Goal: Task Accomplishment & Management: Use online tool/utility

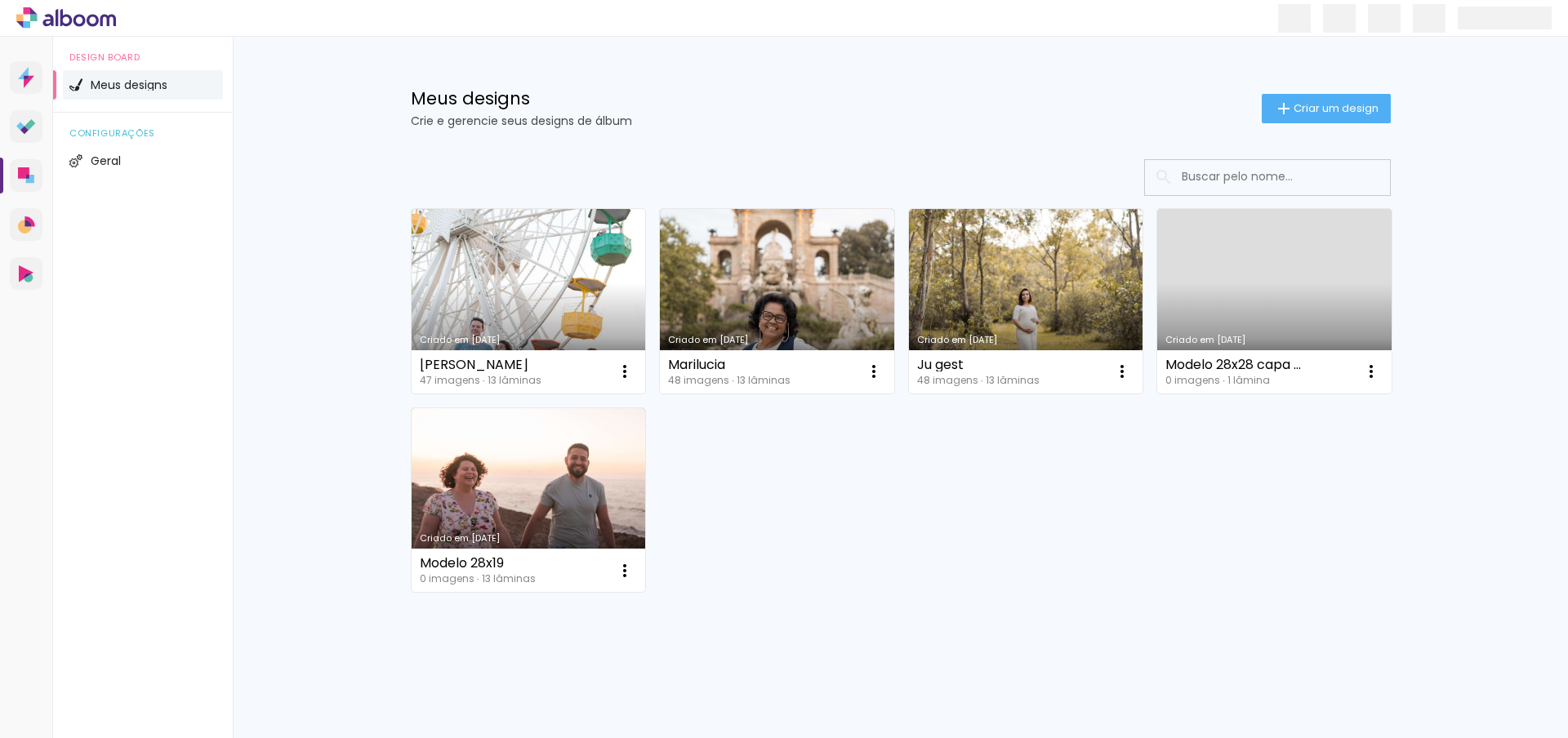
click at [518, 266] on link "Criado em [DATE]" at bounding box center [528, 301] width 235 height 184
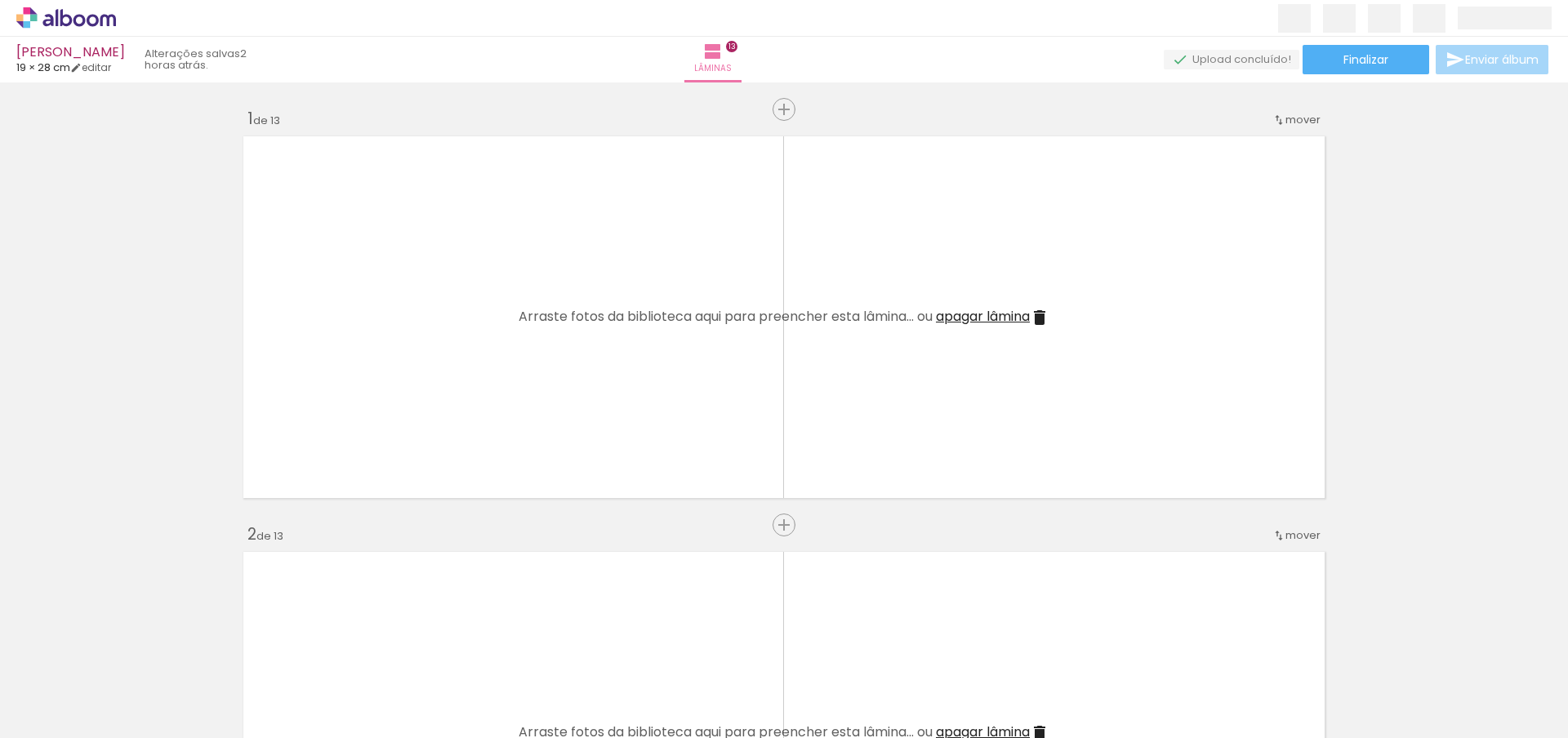
scroll to position [0, 2870]
click at [33, 711] on iron-icon at bounding box center [24, 715] width 20 height 20
click at [0, 0] on input "file" at bounding box center [0, 0] width 0 height 0
click at [36, 689] on input "Todas as fotos" at bounding box center [45, 689] width 62 height 14
click at [0, 0] on slot "Não utilizadas" at bounding box center [0, 0] width 0 height 0
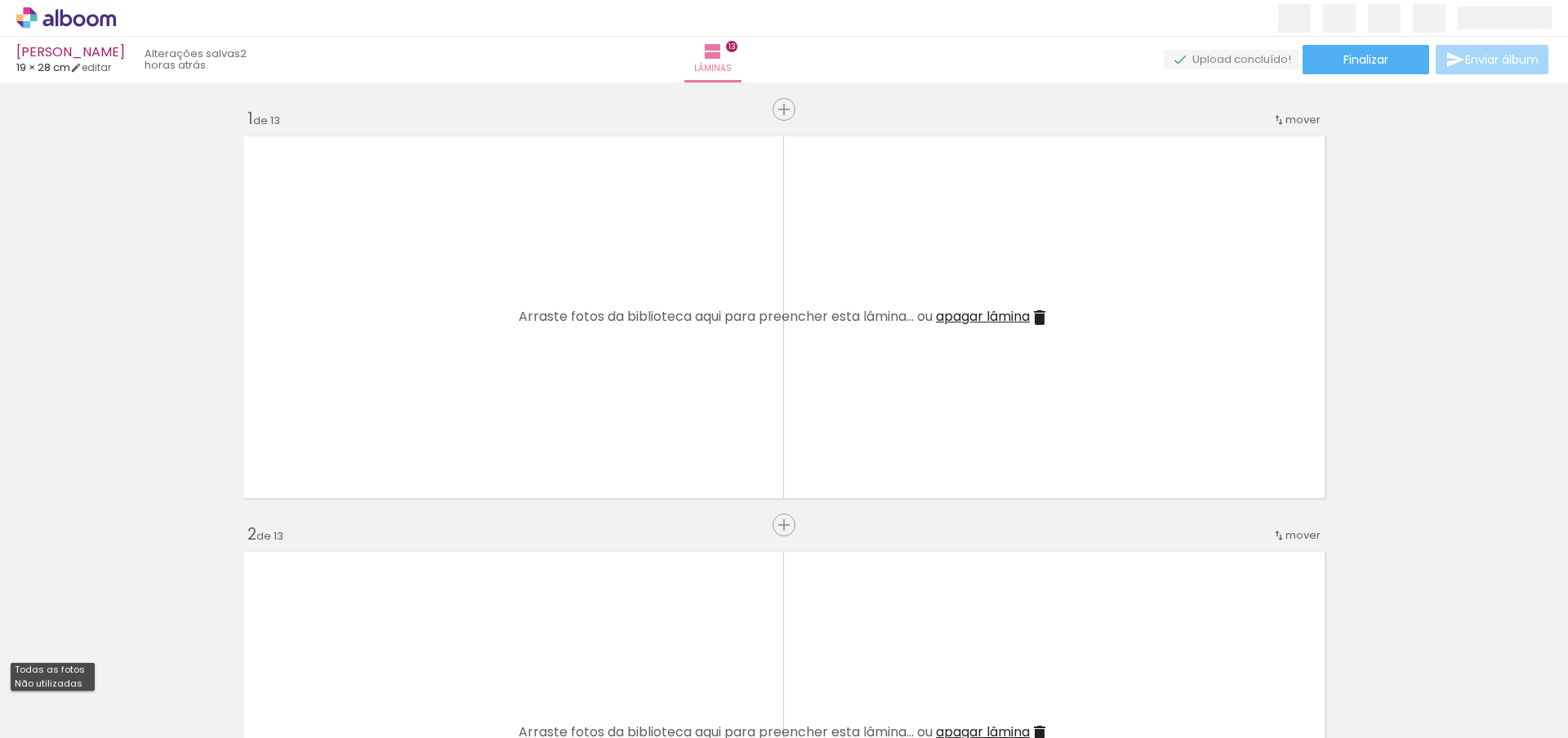
type input "Não utilizadas"
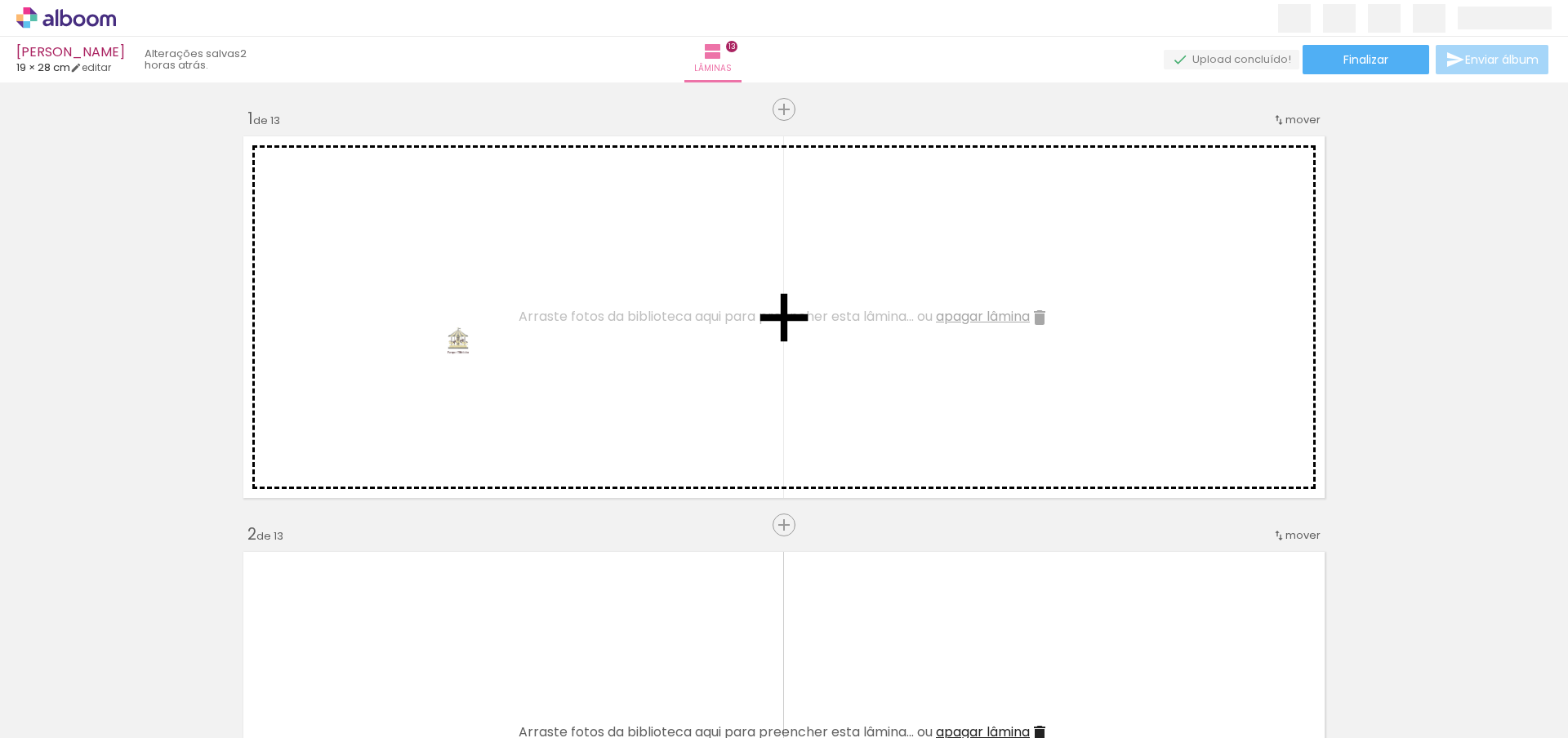
drag, startPoint x: 1507, startPoint y: 706, endPoint x: 483, endPoint y: 355, distance: 1082.5
click at [483, 355] on quentale-workspace at bounding box center [784, 369] width 1568 height 738
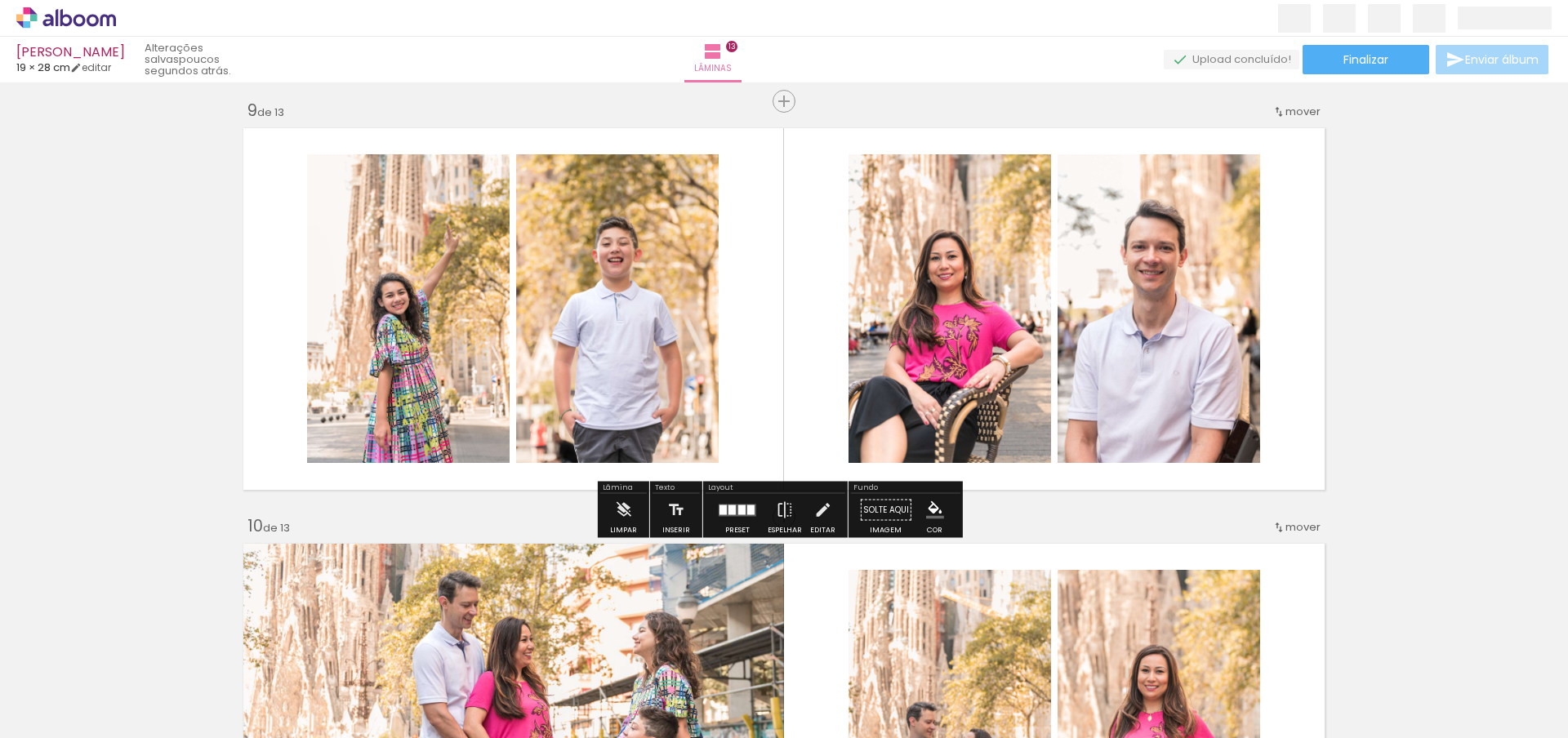
scroll to position [3329, 0]
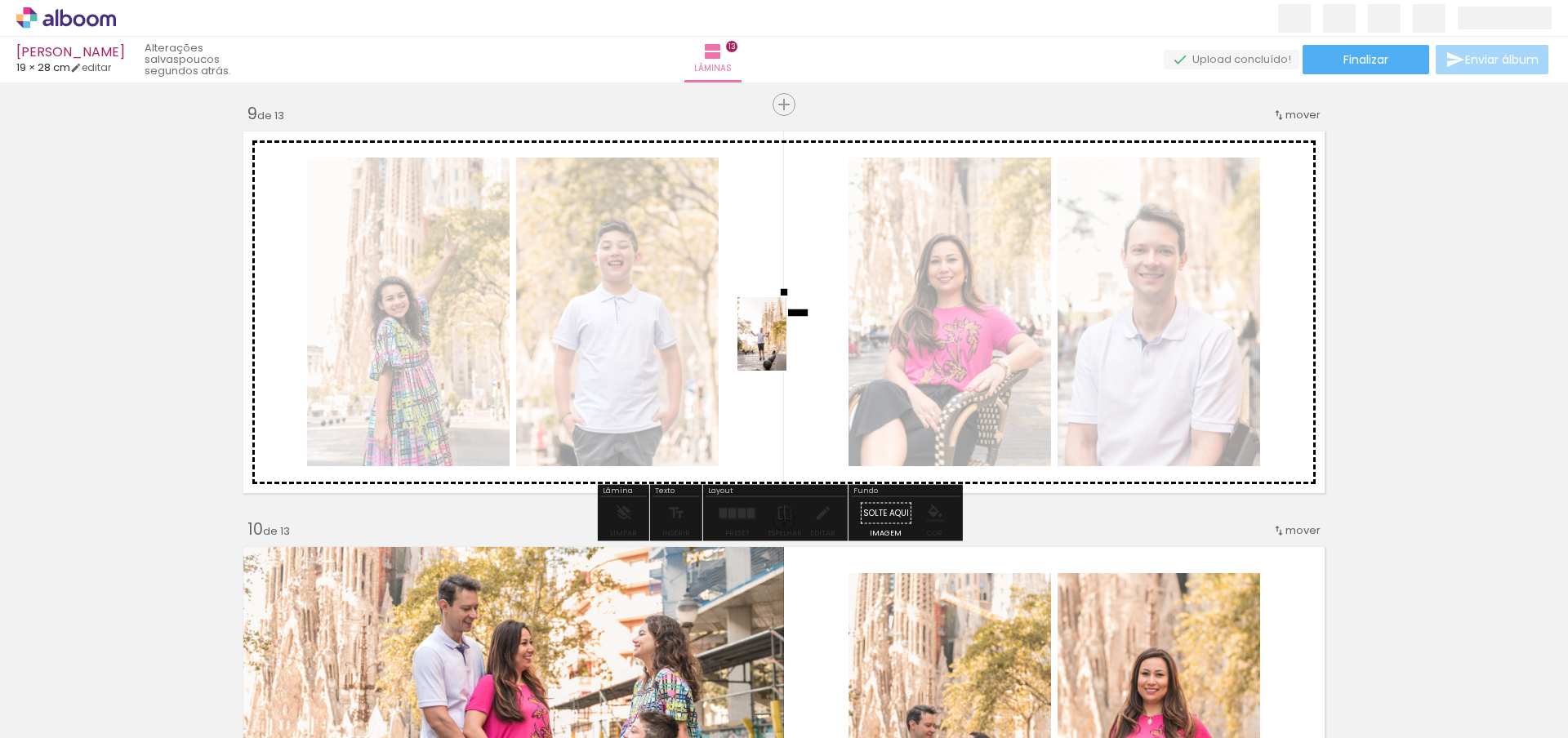
drag, startPoint x: 1503, startPoint y: 700, endPoint x: 786, endPoint y: 346, distance: 799.6
click at [786, 346] on quentale-workspace at bounding box center [784, 369] width 1568 height 738
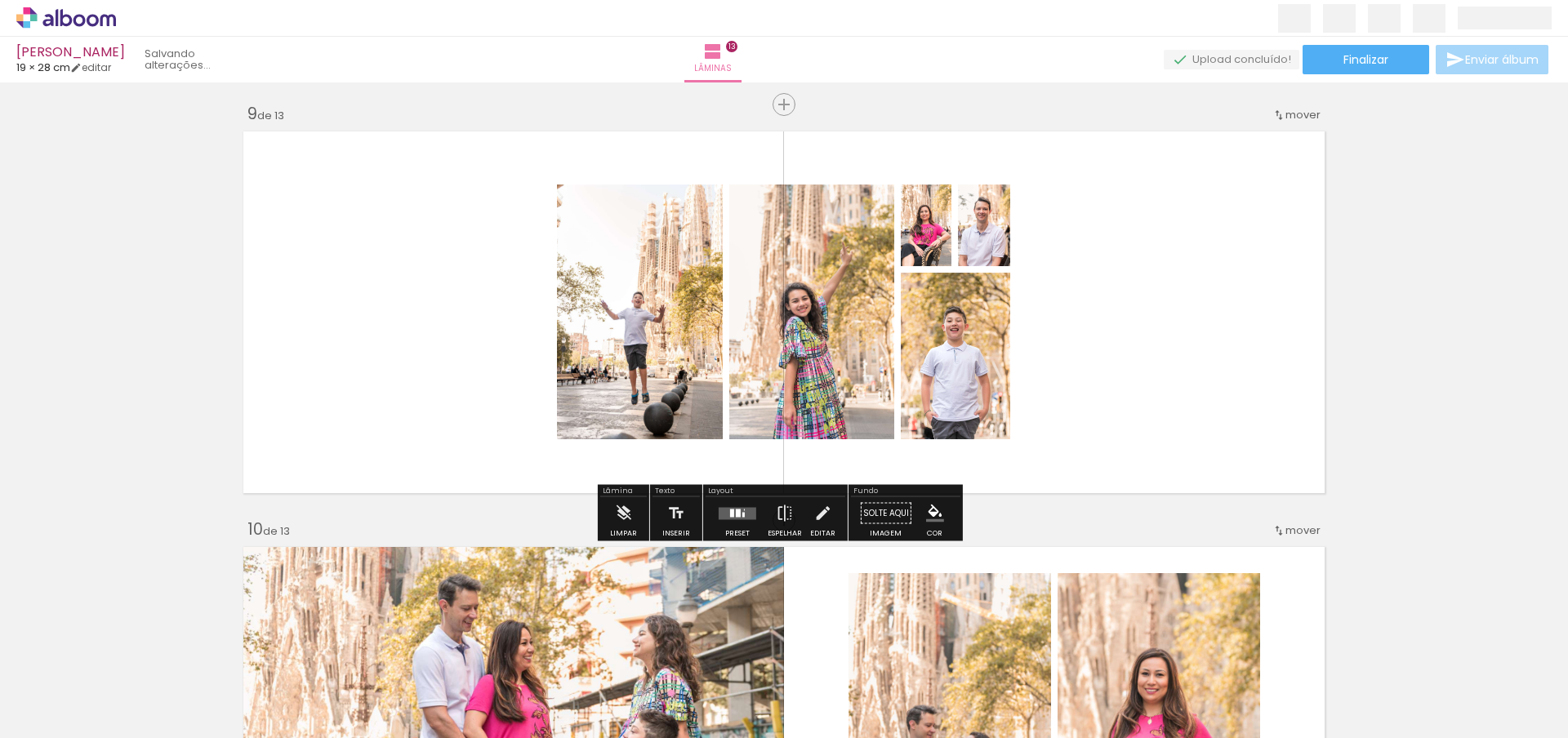
scroll to position [0, 583]
click at [730, 517] on quentale-layouter at bounding box center [737, 513] width 38 height 12
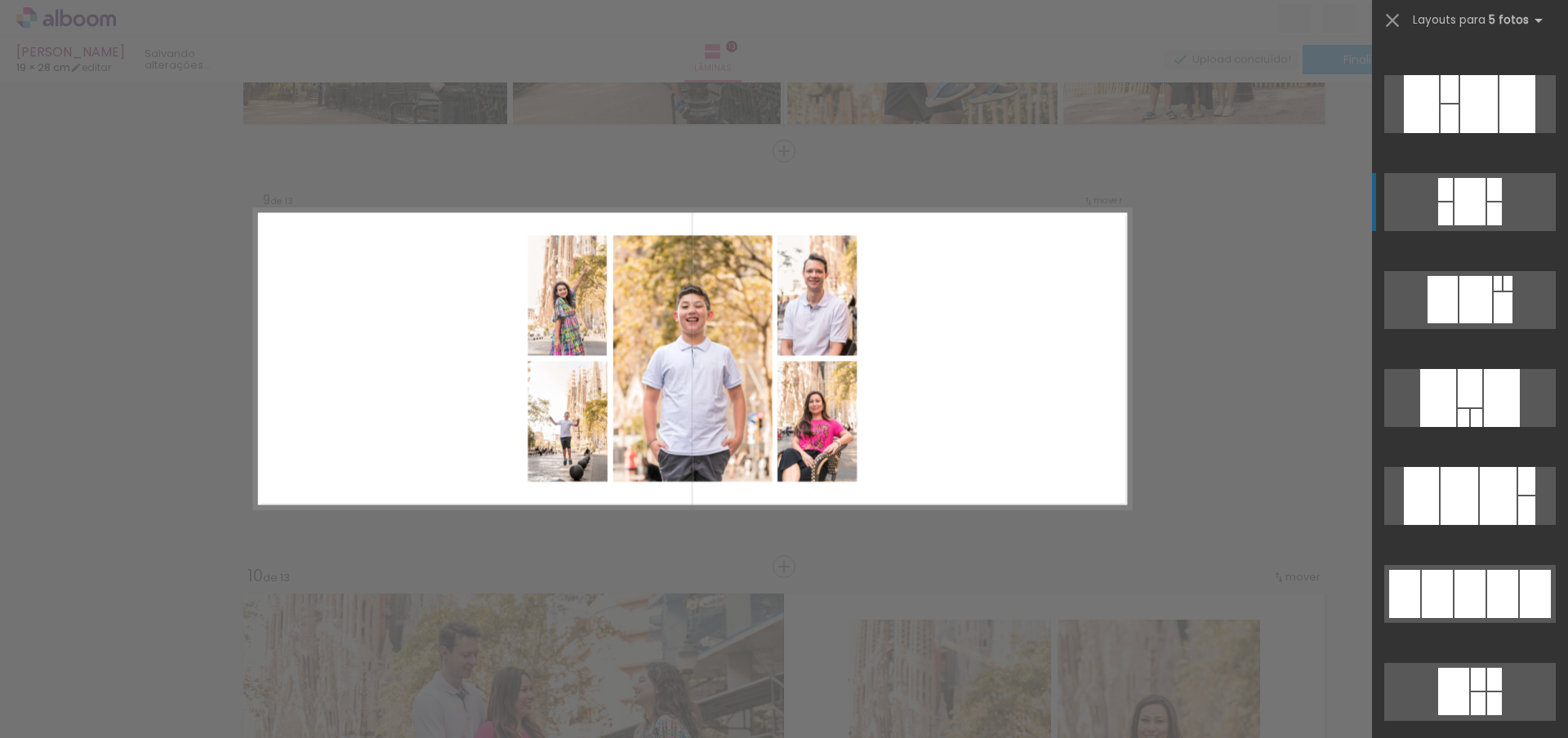
scroll to position [279, 0]
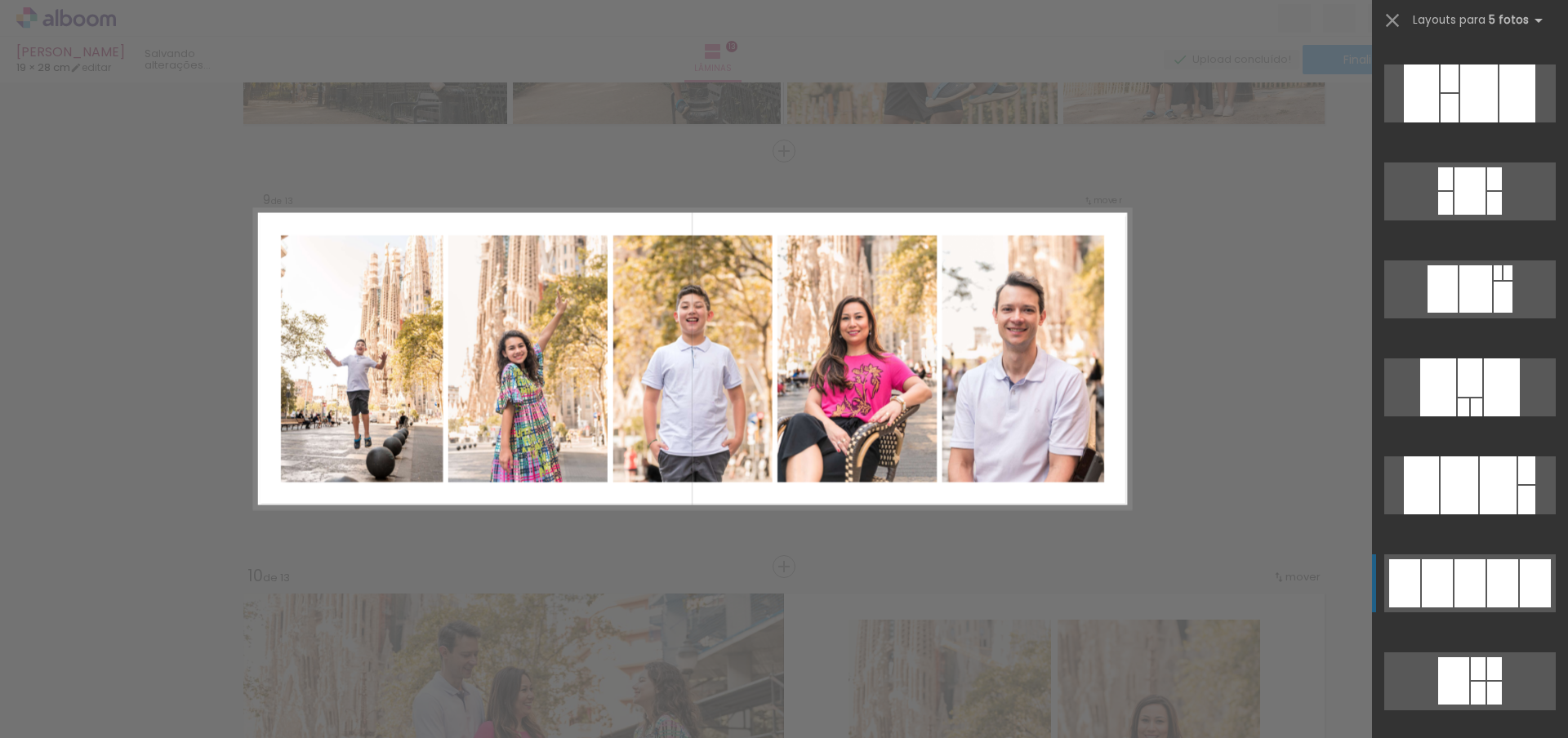
click at [1438, 569] on div at bounding box center [1437, 583] width 31 height 48
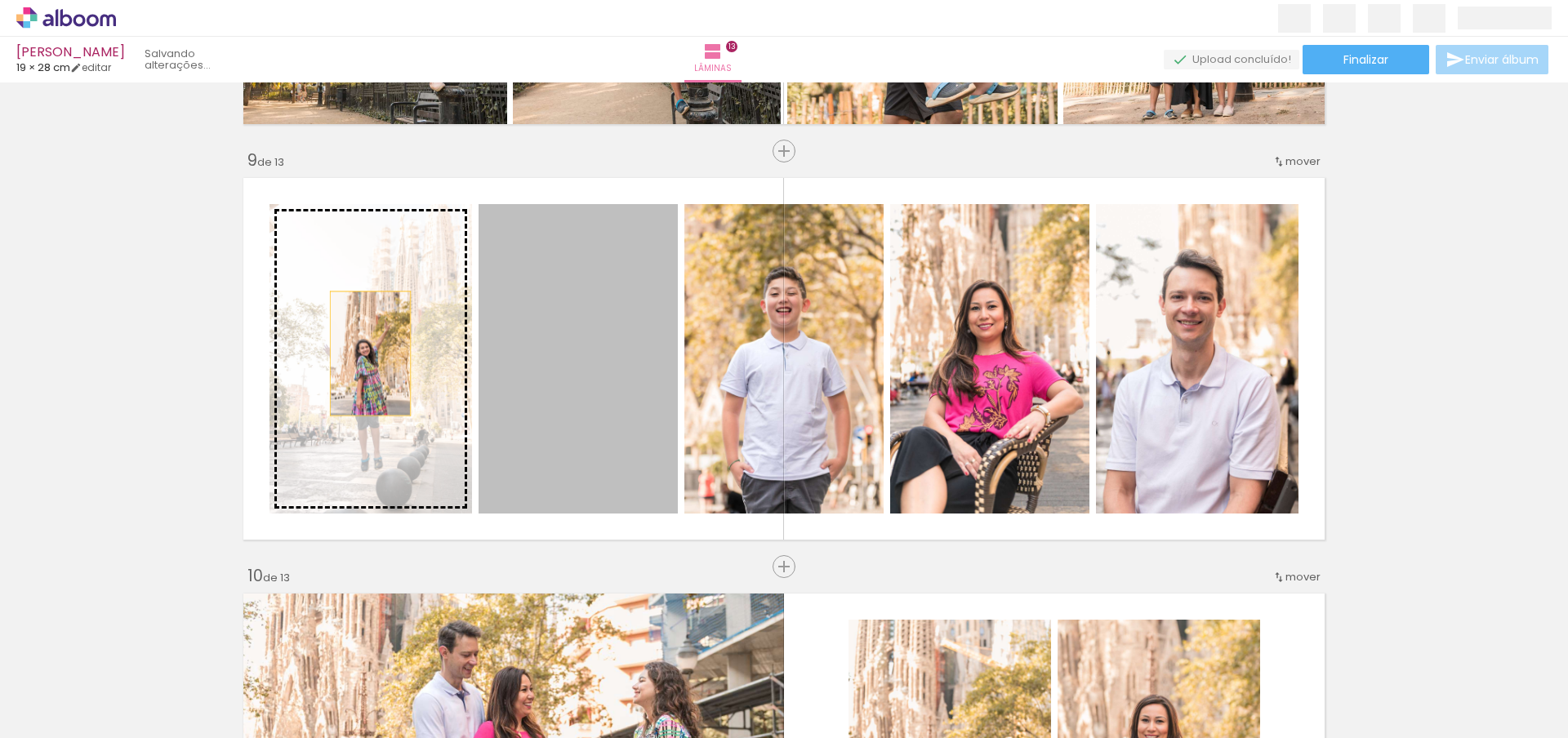
drag, startPoint x: 566, startPoint y: 370, endPoint x: 343, endPoint y: 350, distance: 223.9
click at [0, 0] on slot at bounding box center [0, 0] width 0 height 0
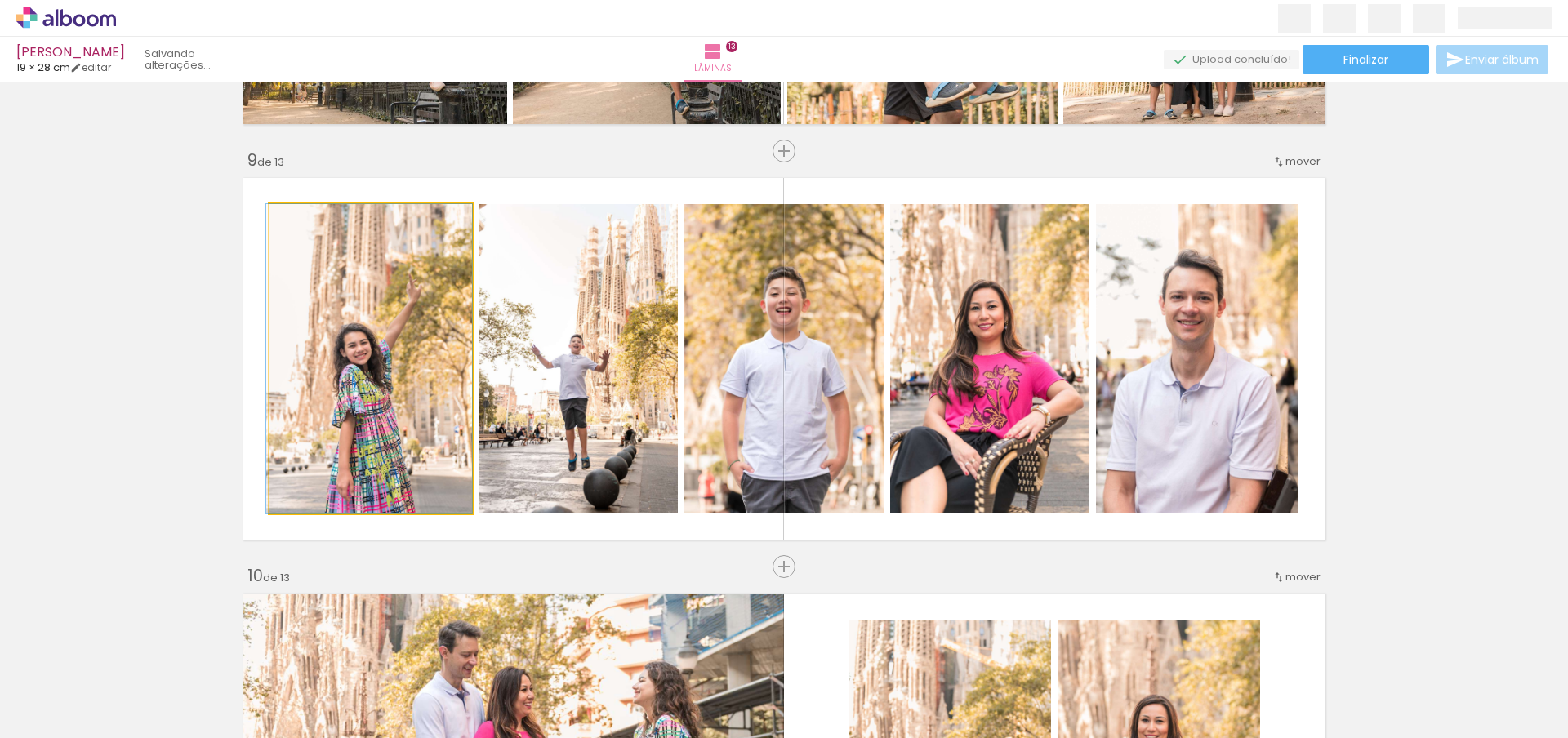
drag, startPoint x: 362, startPoint y: 405, endPoint x: 345, endPoint y: 398, distance: 18.4
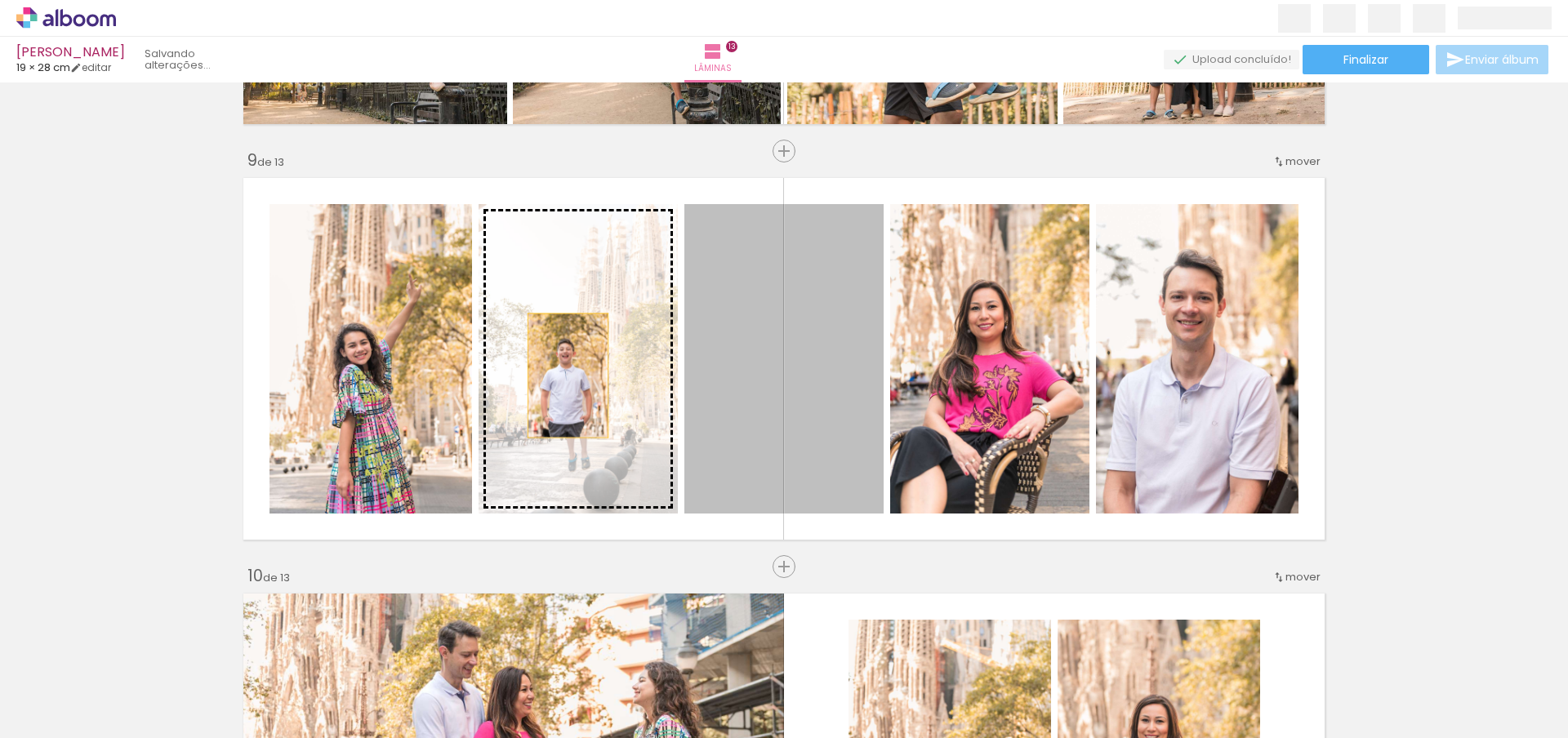
drag, startPoint x: 747, startPoint y: 396, endPoint x: 544, endPoint y: 374, distance: 204.2
click at [0, 0] on slot at bounding box center [0, 0] width 0 height 0
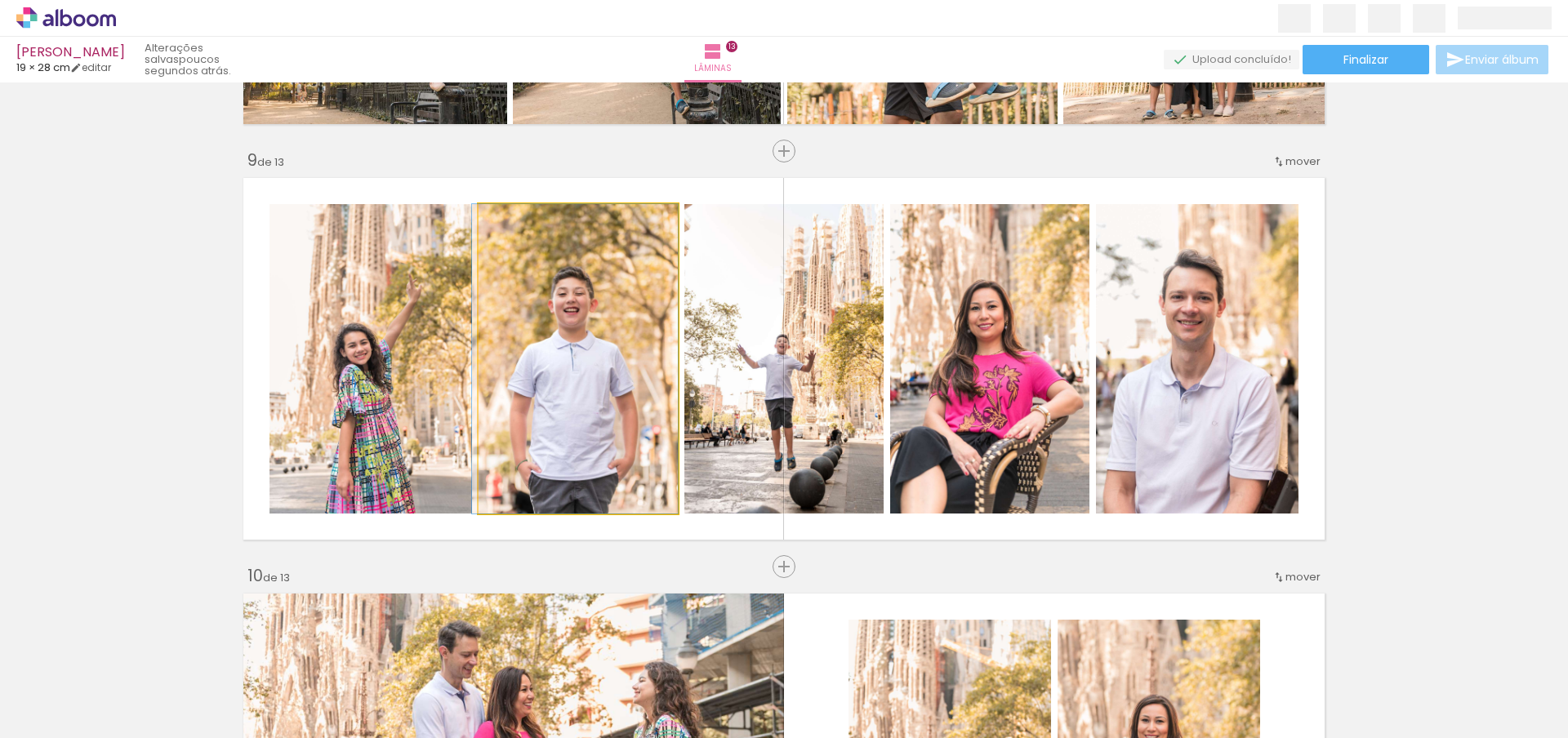
drag, startPoint x: 570, startPoint y: 439, endPoint x: 539, endPoint y: 426, distance: 33.6
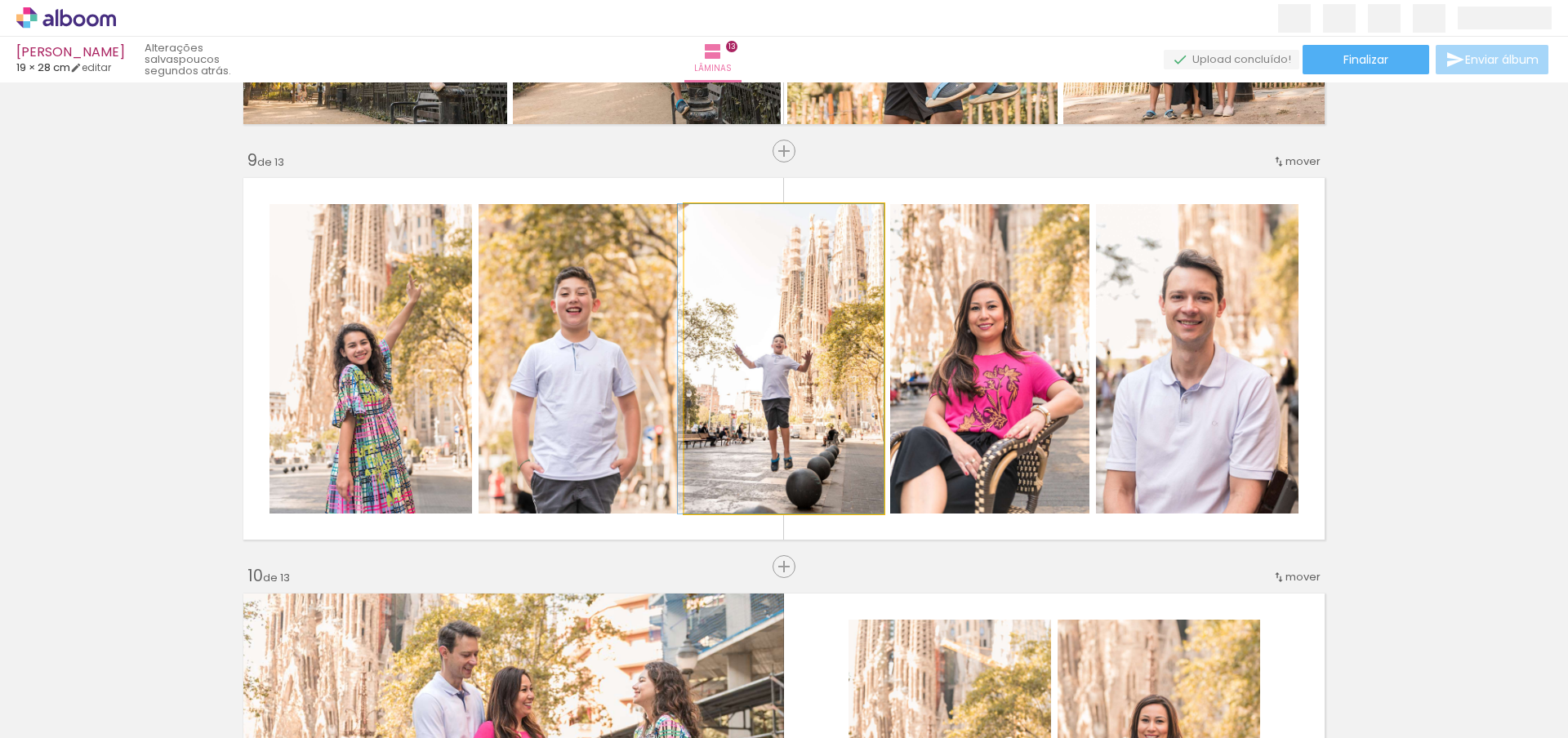
drag, startPoint x: 753, startPoint y: 426, endPoint x: 698, endPoint y: 412, distance: 56.8
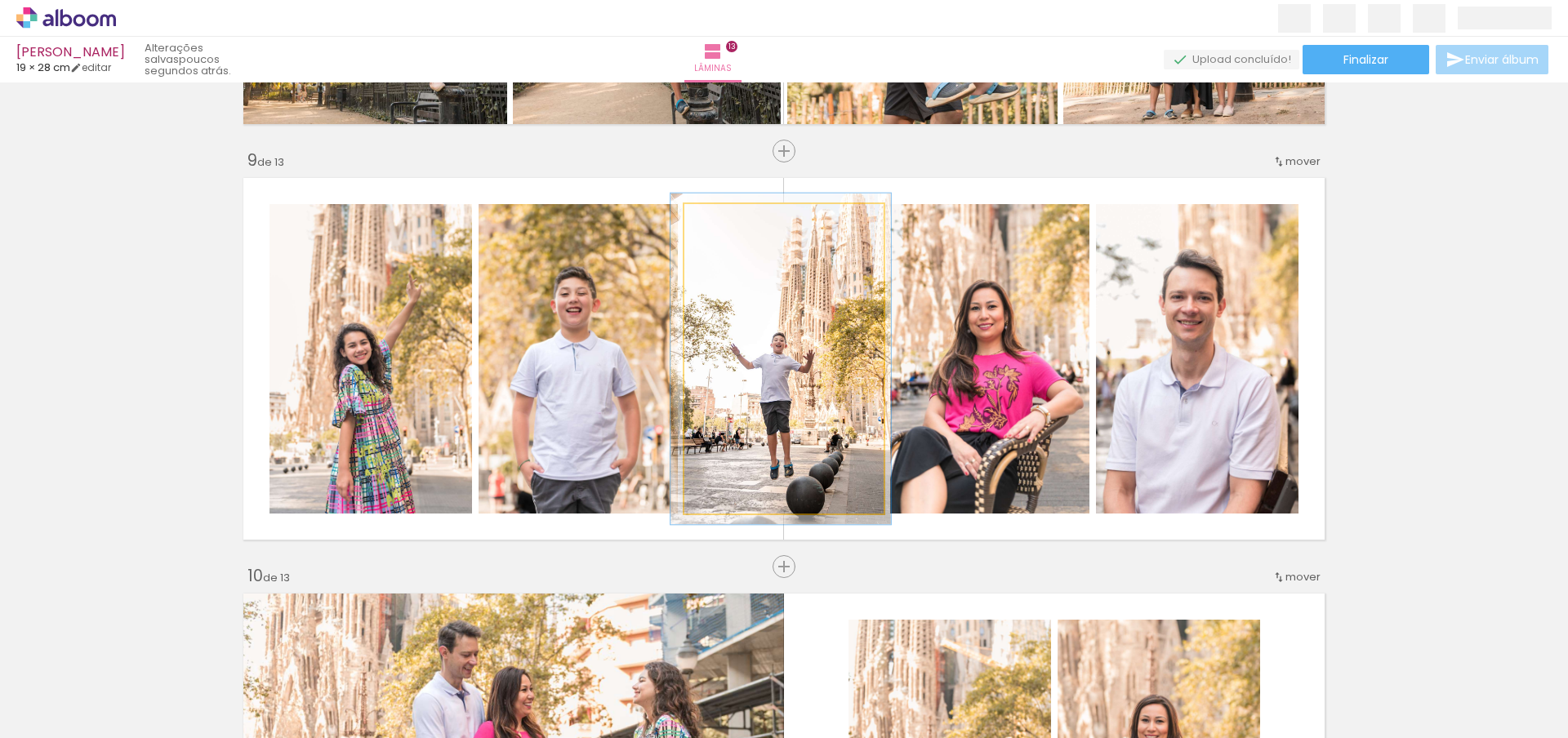
type paper-slider "107"
click at [723, 222] on div at bounding box center [726, 220] width 14 height 14
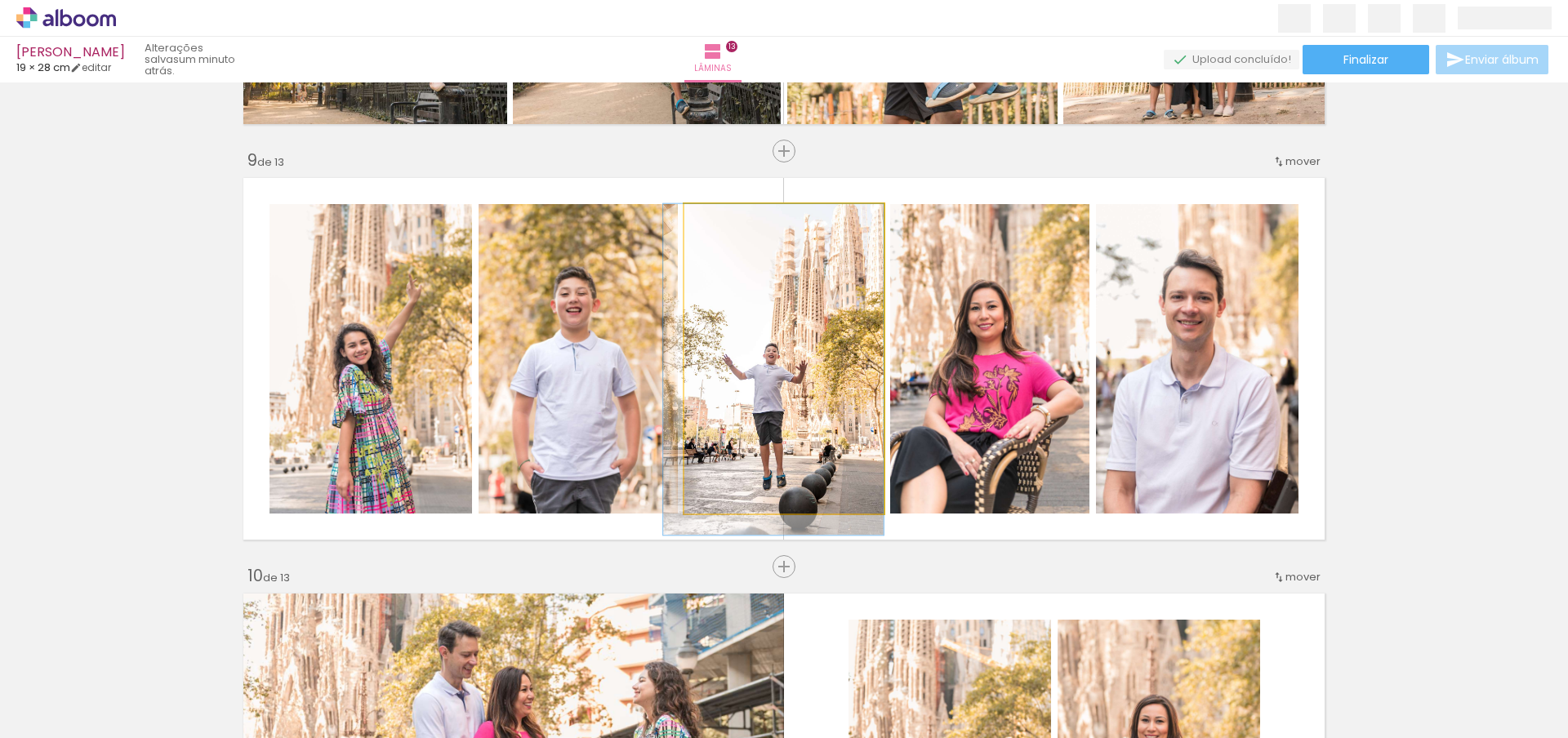
drag, startPoint x: 741, startPoint y: 351, endPoint x: 712, endPoint y: 375, distance: 37.6
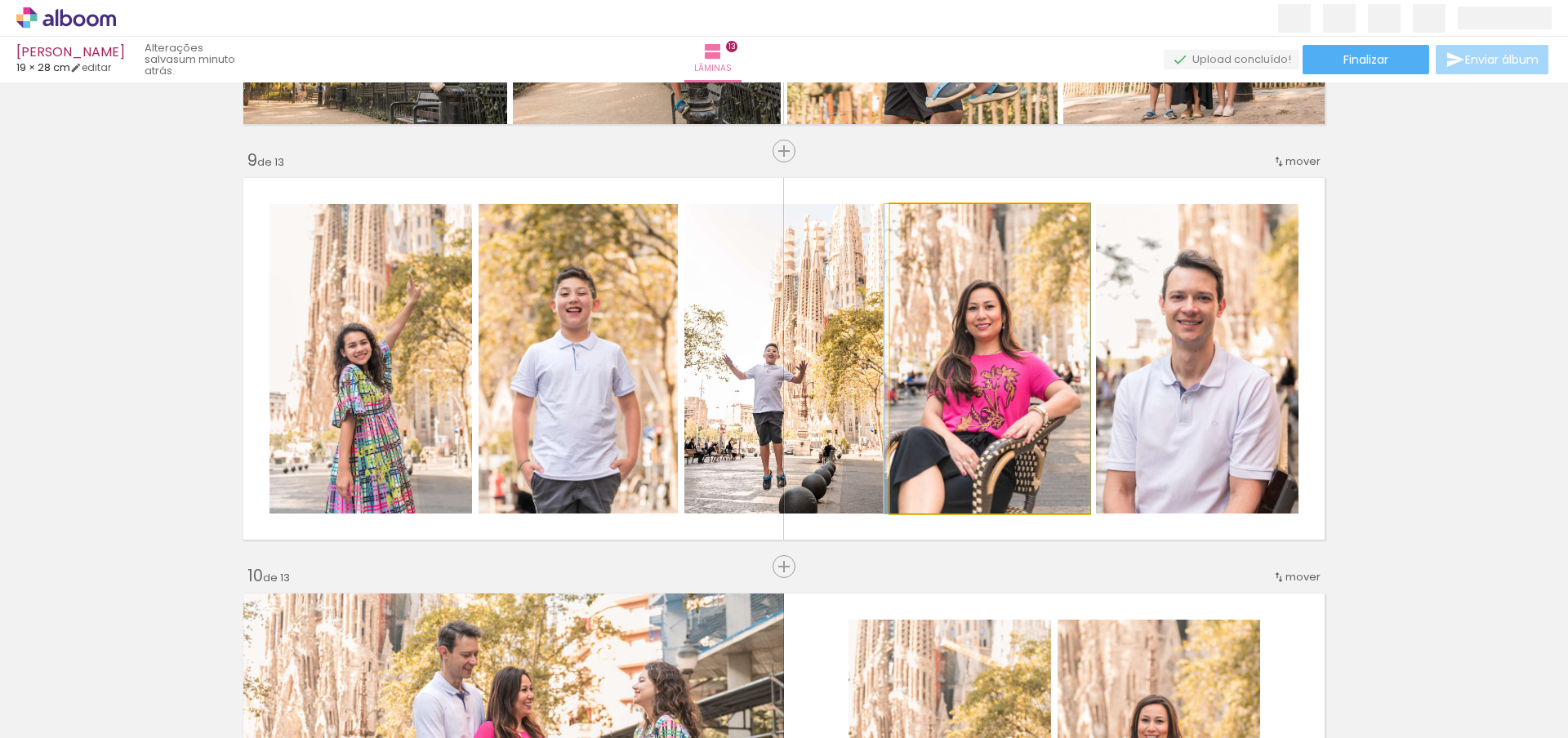
drag, startPoint x: 966, startPoint y: 403, endPoint x: 964, endPoint y: 378, distance: 25.1
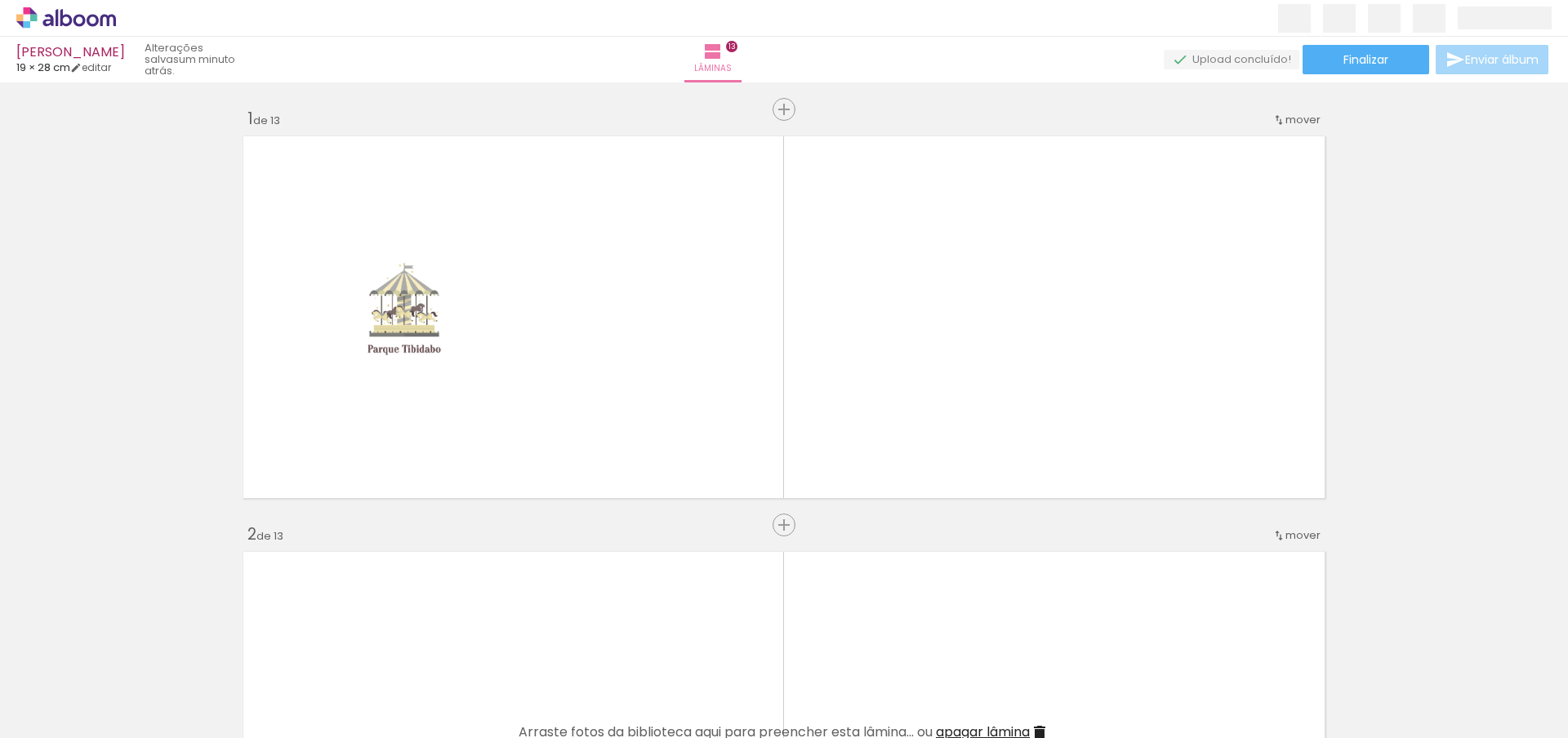
scroll to position [0, 395]
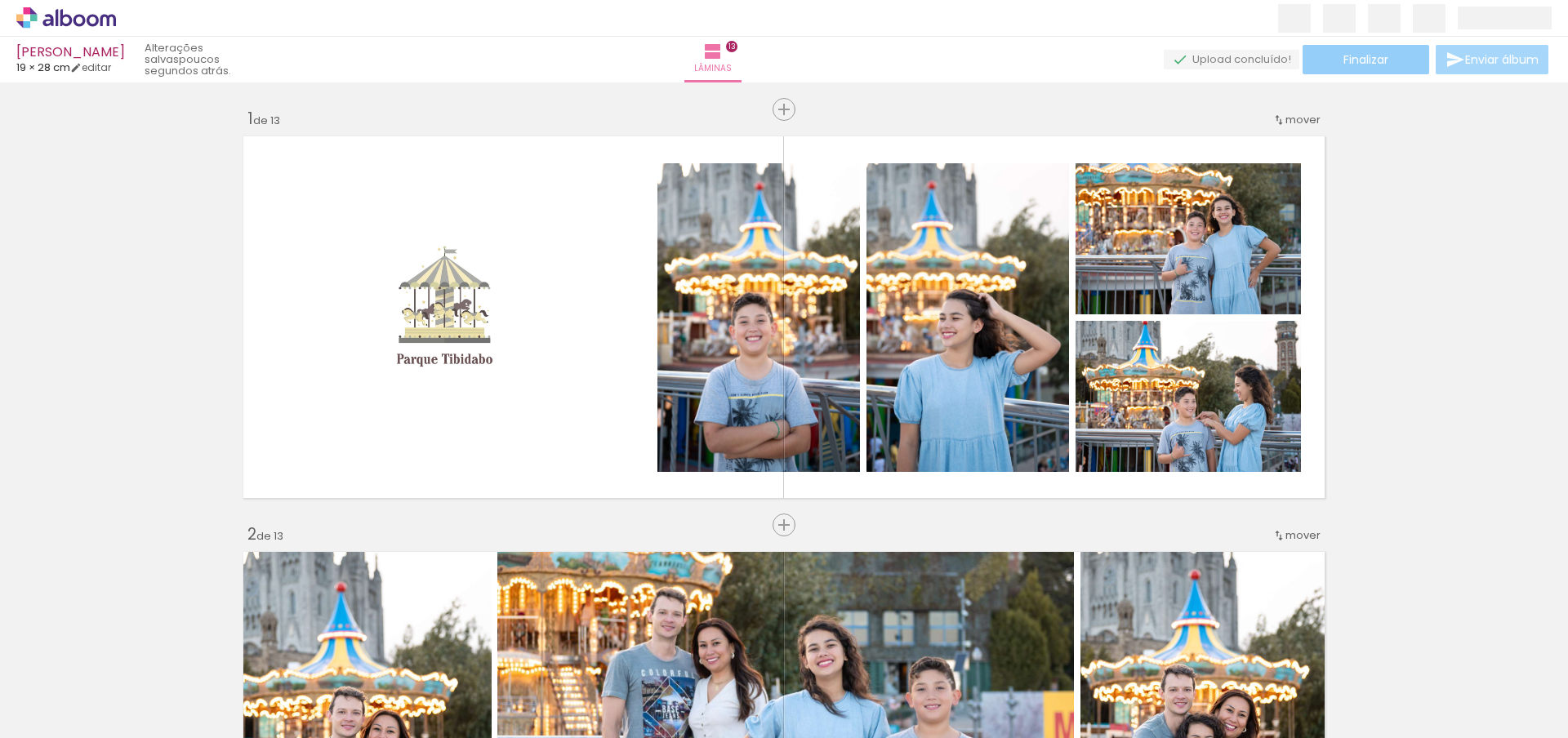
click at [1379, 61] on span "Finalizar" at bounding box center [1366, 60] width 45 height 11
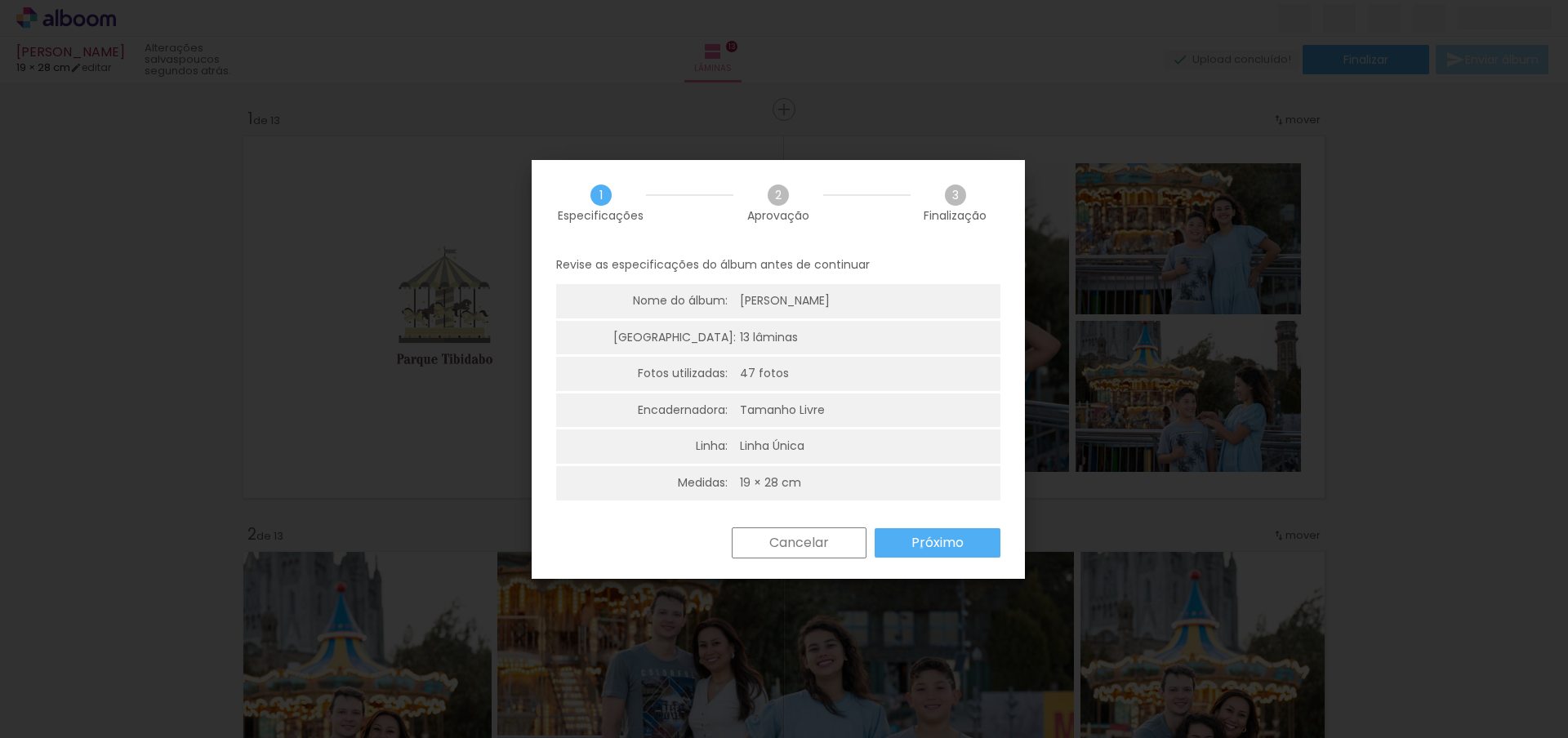
click at [0, 0] on slot "Próximo" at bounding box center [0, 0] width 0 height 0
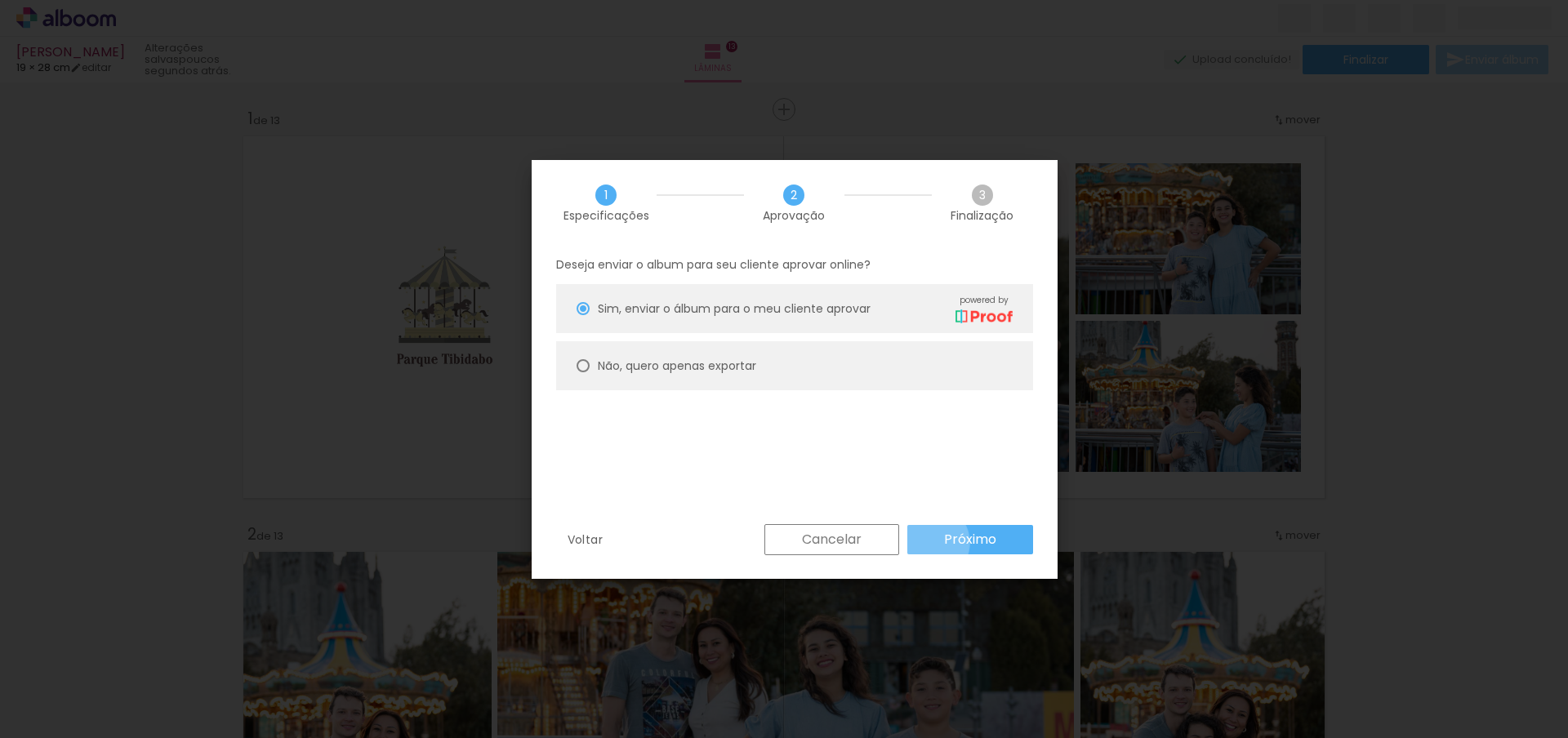
click at [928, 543] on paper-button "Próximo" at bounding box center [970, 539] width 125 height 29
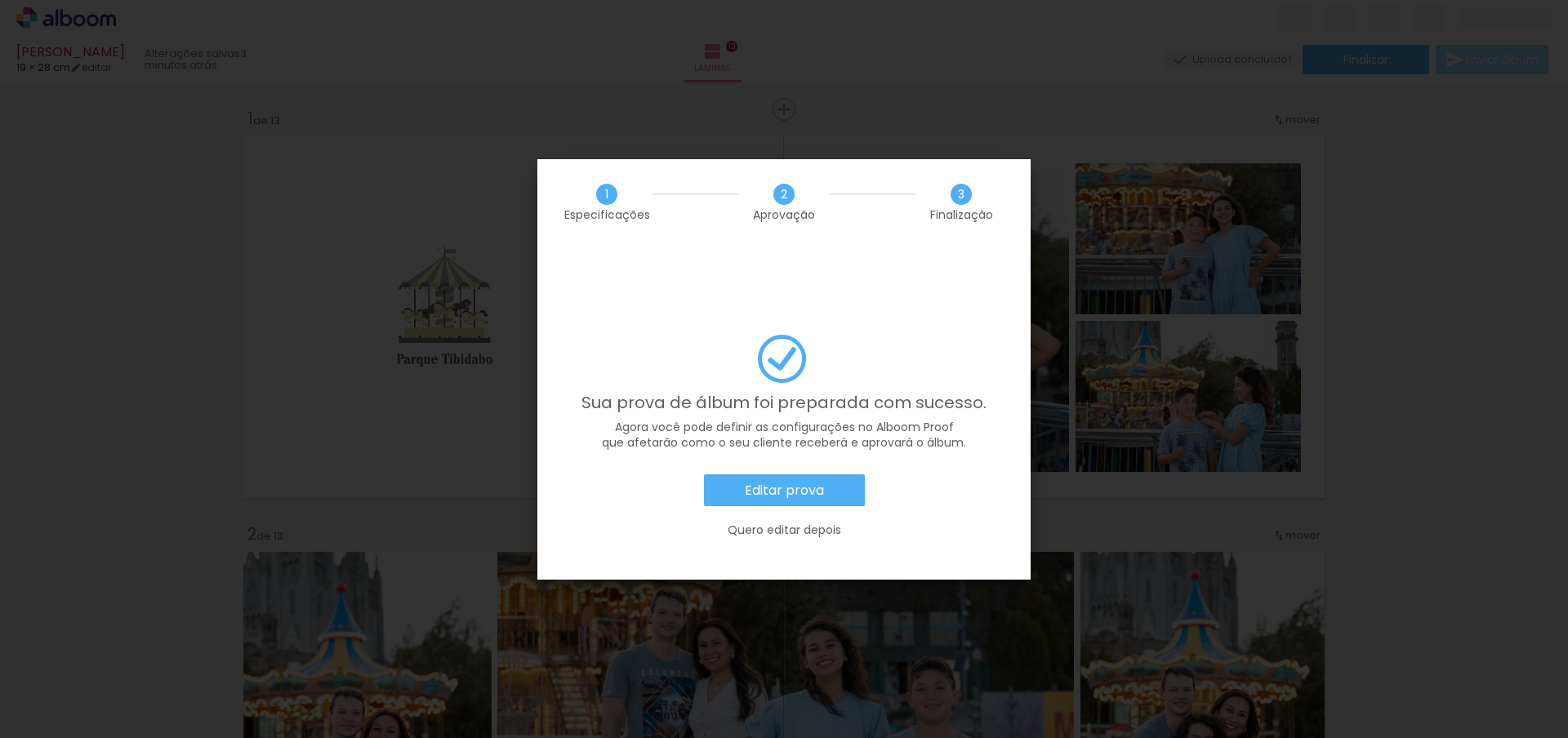
click at [812, 474] on paper-button "Editar prova" at bounding box center [784, 490] width 161 height 32
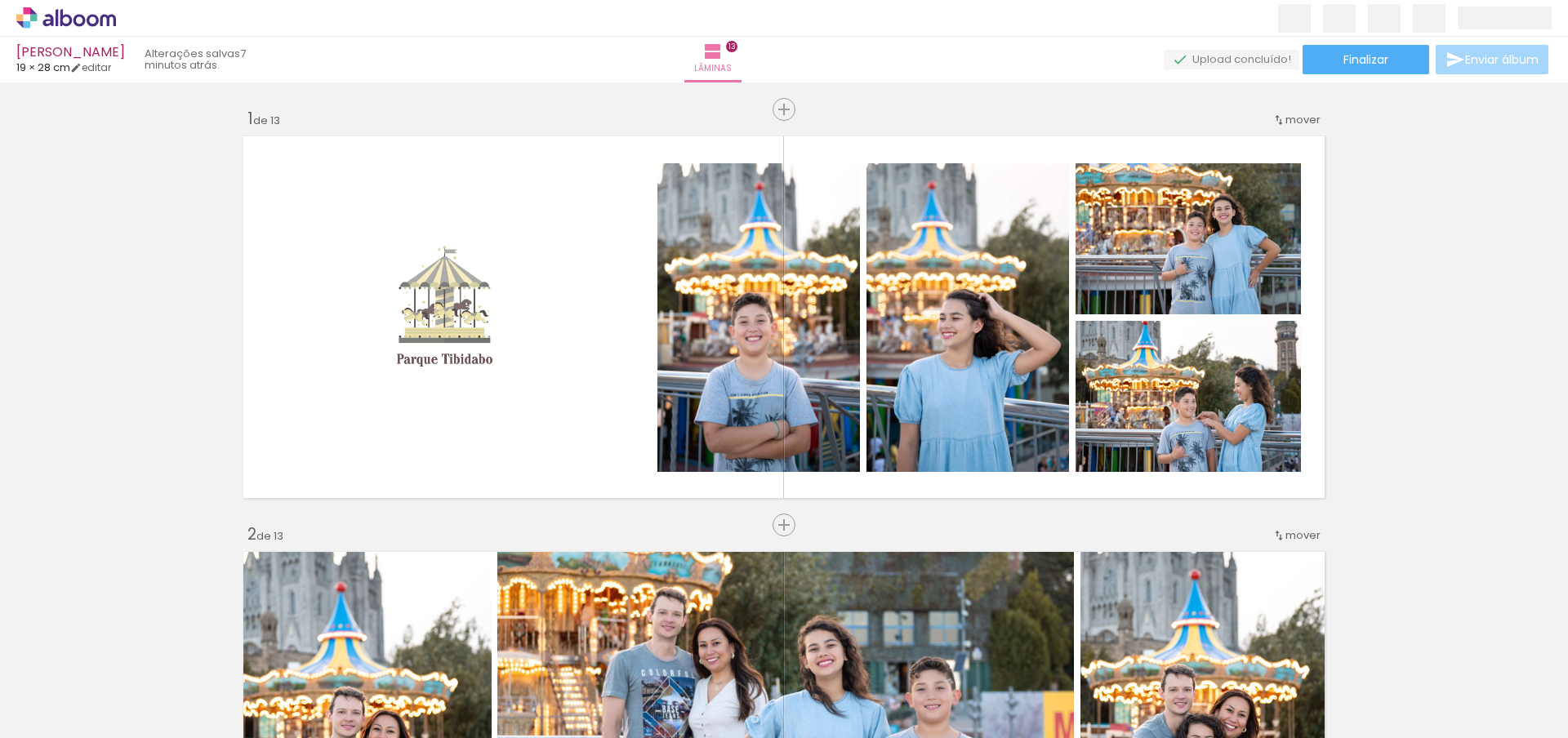
scroll to position [1731, 0]
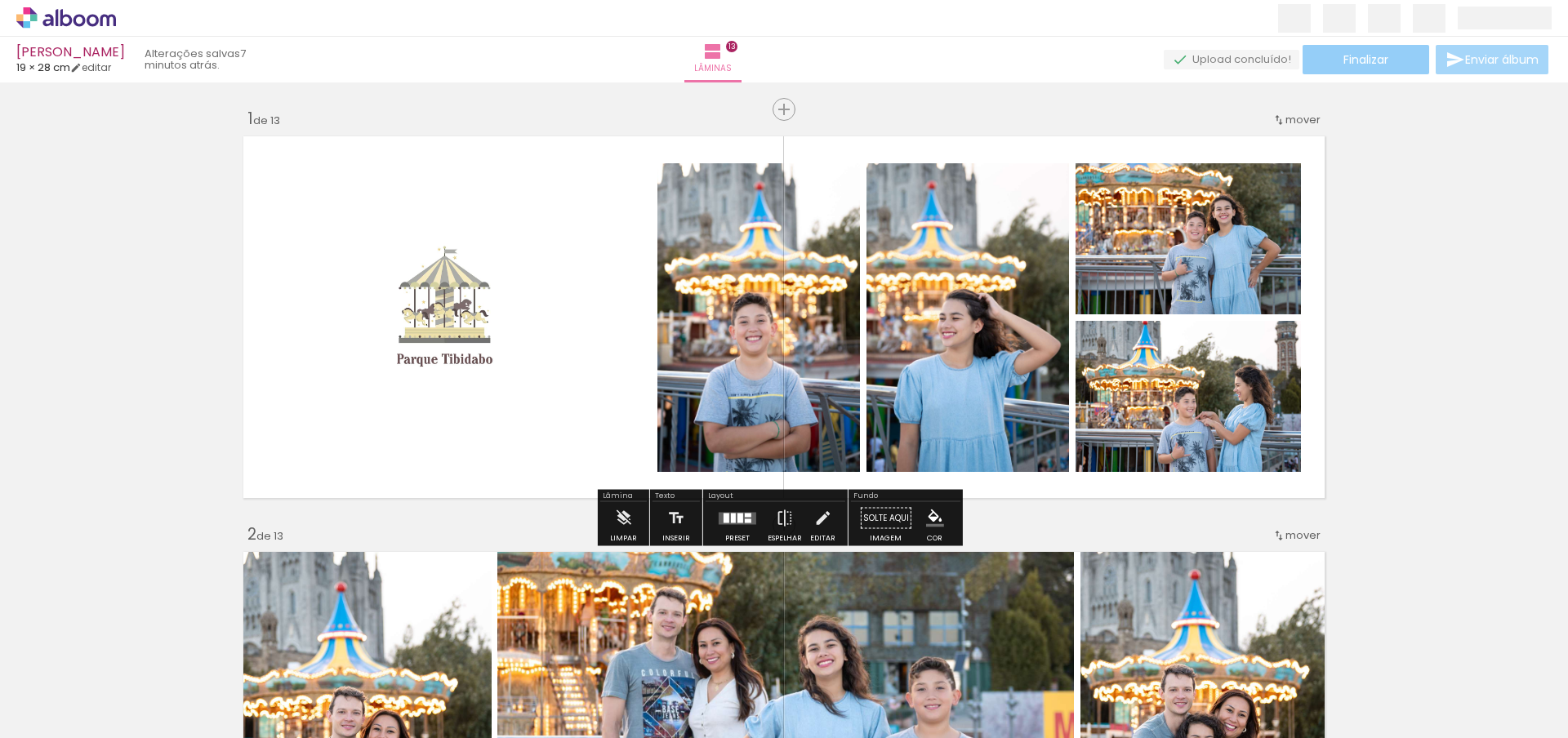
click at [1344, 65] on span "Finalizar" at bounding box center [1366, 60] width 45 height 11
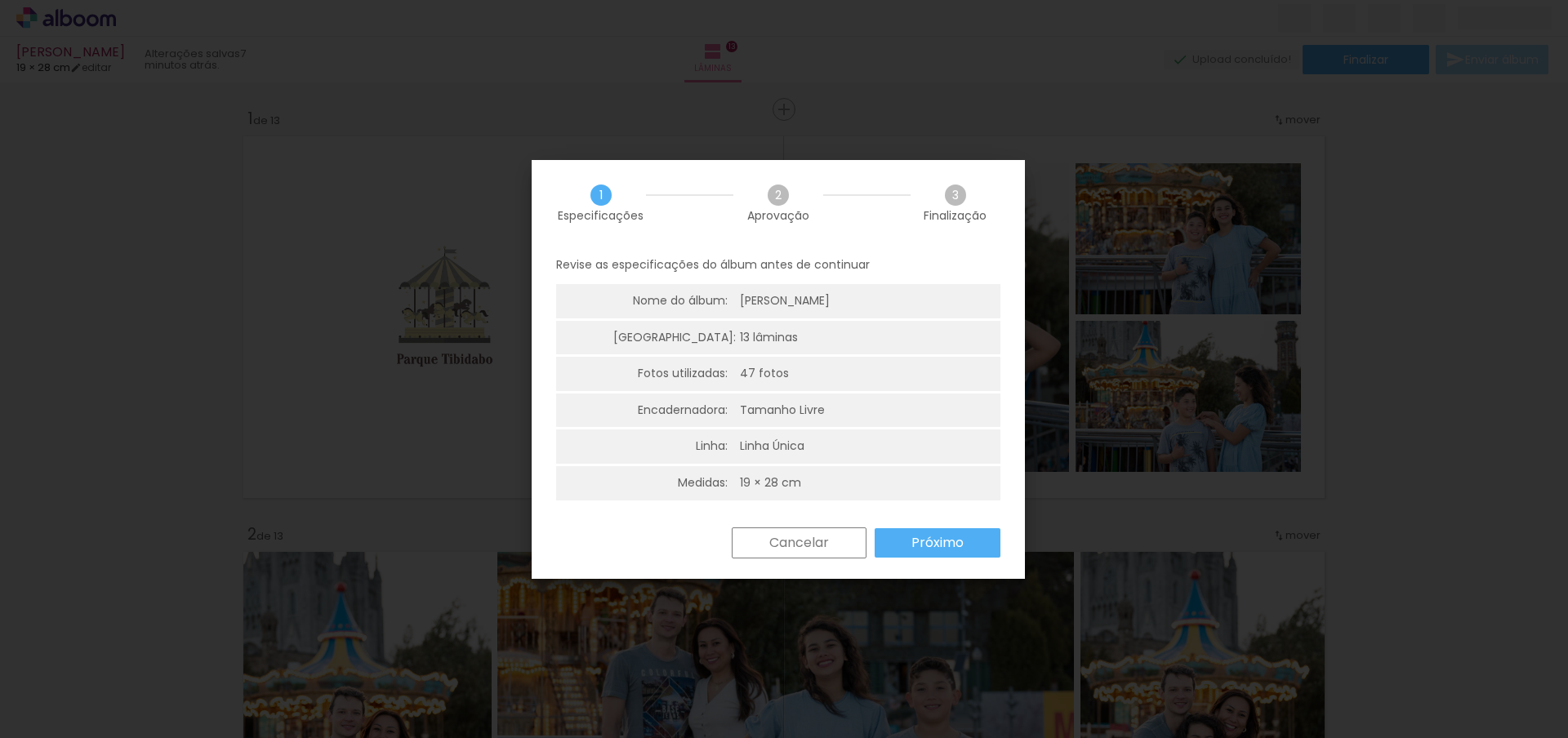
click at [904, 546] on paper-button "Próximo" at bounding box center [937, 542] width 125 height 29
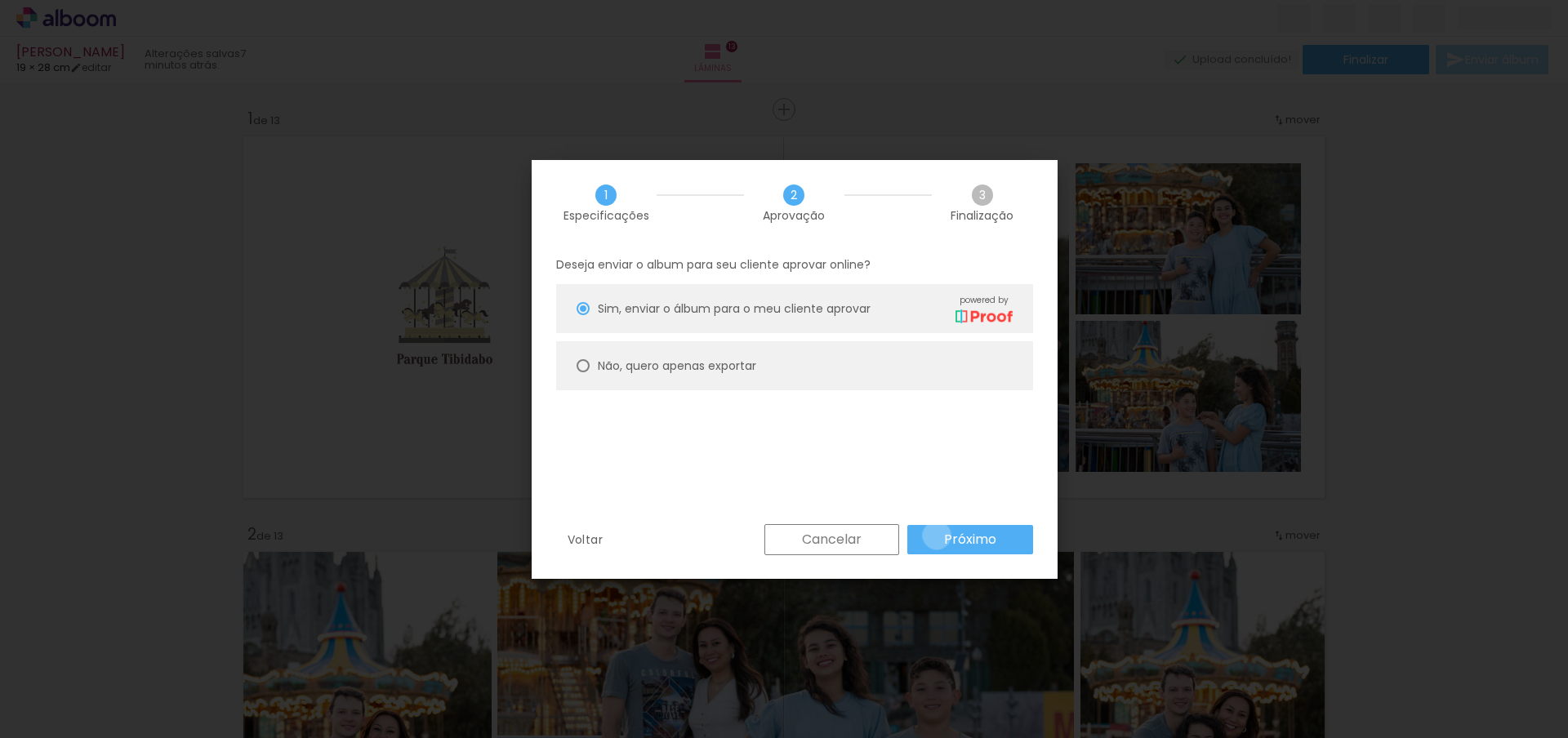
click at [937, 536] on paper-button "Próximo" at bounding box center [970, 539] width 125 height 29
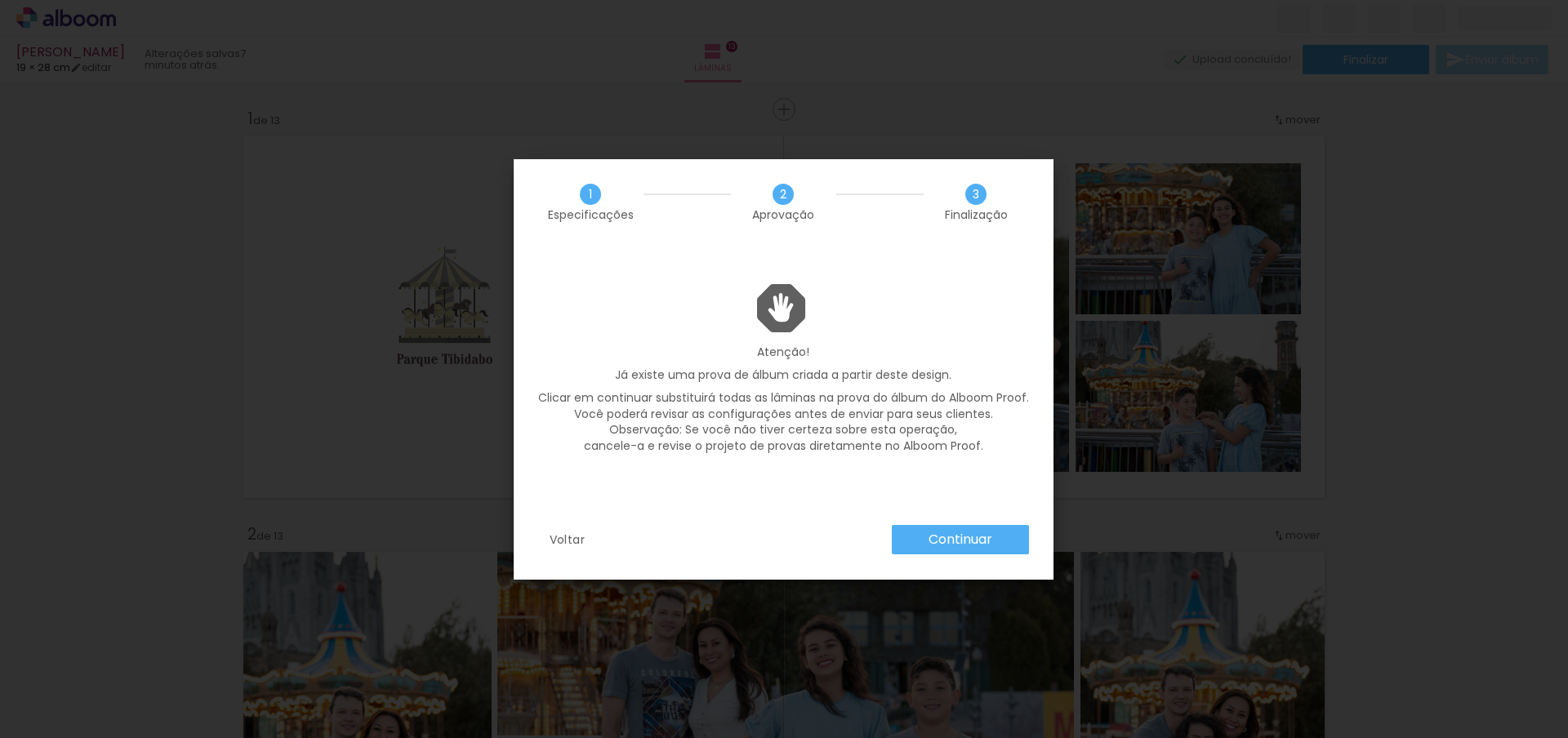
click at [0, 0] on slot "Continuar" at bounding box center [0, 0] width 0 height 0
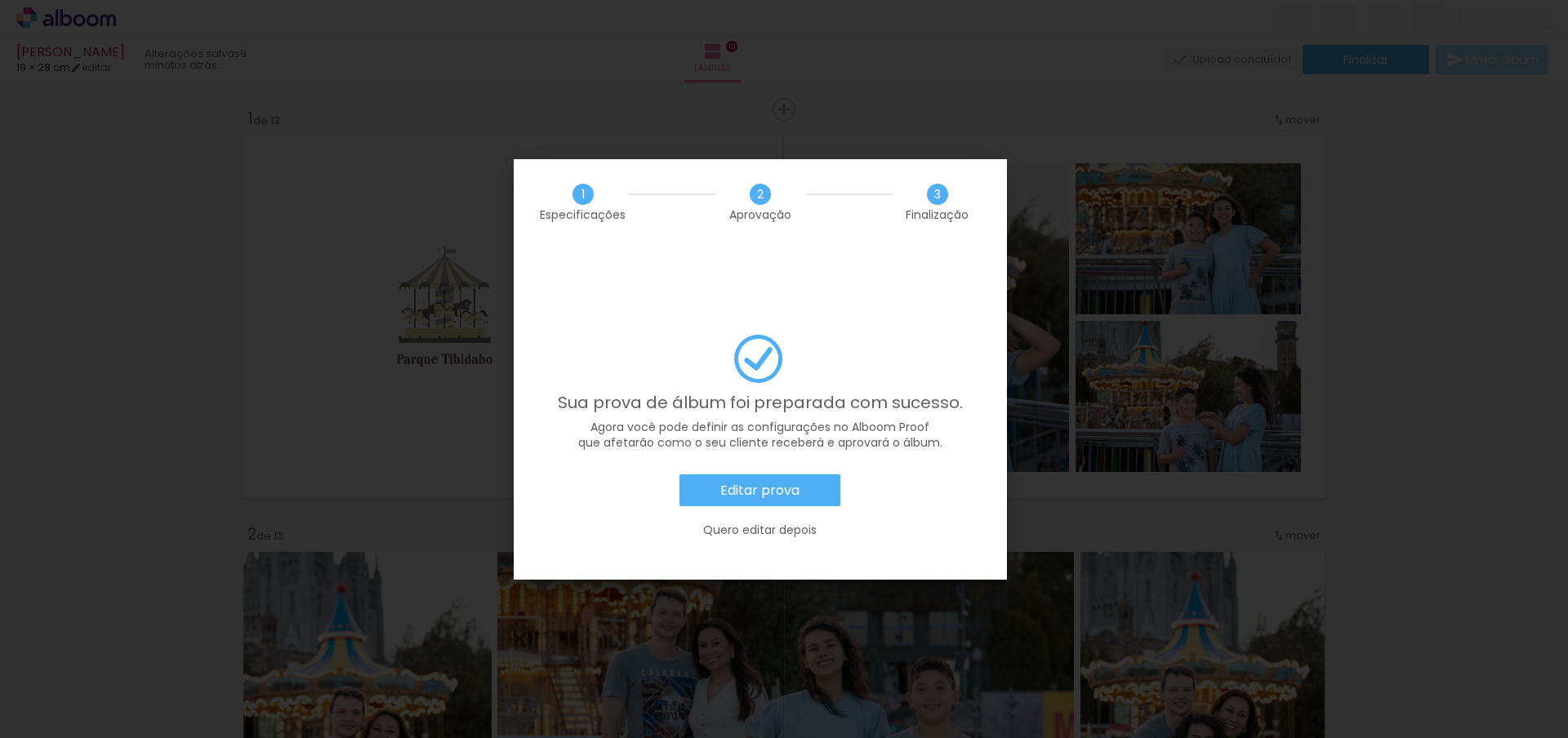
click at [0, 0] on slot "Editar prova" at bounding box center [0, 0] width 0 height 0
